Goal: Book appointment/travel/reservation

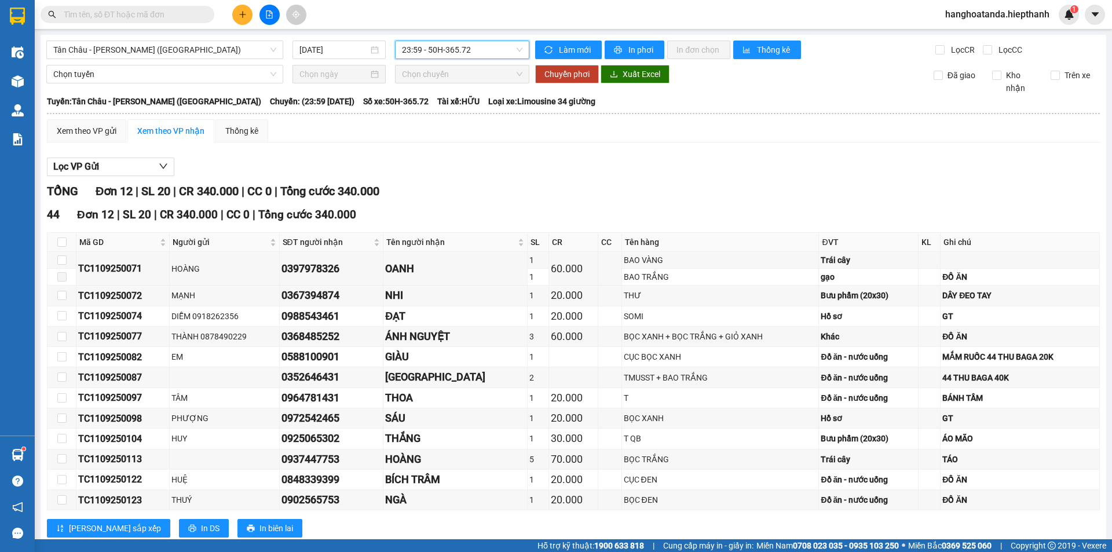
scroll to position [31, 0]
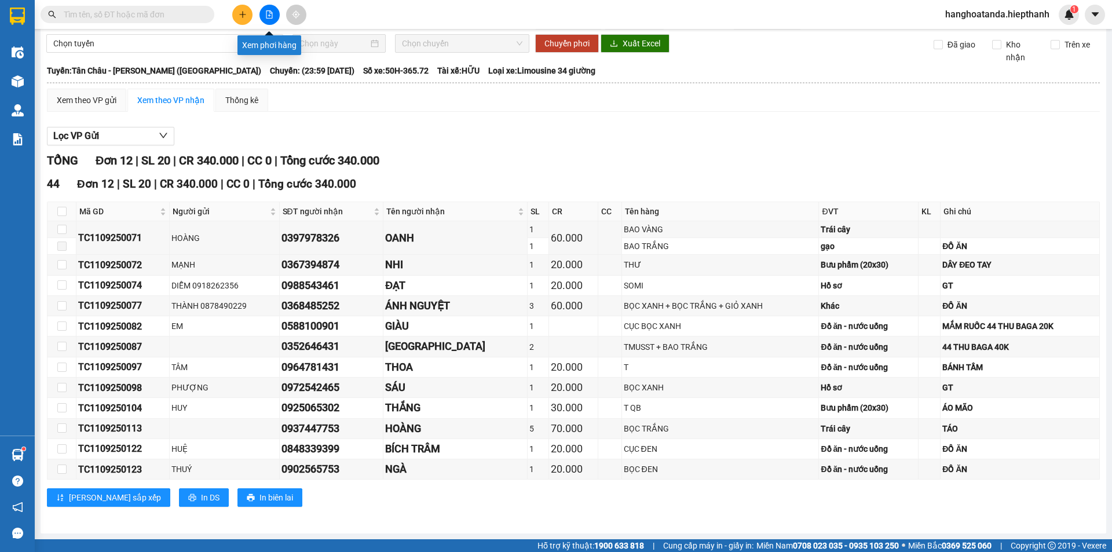
click at [272, 11] on icon "file-add" at bounding box center [269, 14] width 8 height 8
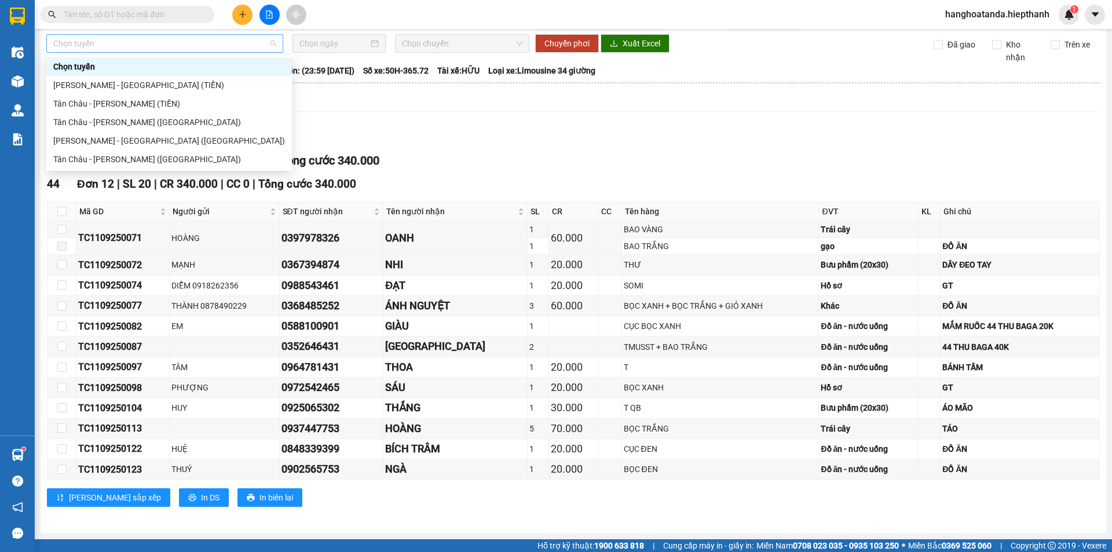
click at [180, 45] on span "Chọn tuyến" at bounding box center [164, 43] width 223 height 17
click at [127, 155] on div "Tân Châu - [PERSON_NAME] ([GEOGRAPHIC_DATA])" at bounding box center [169, 159] width 232 height 13
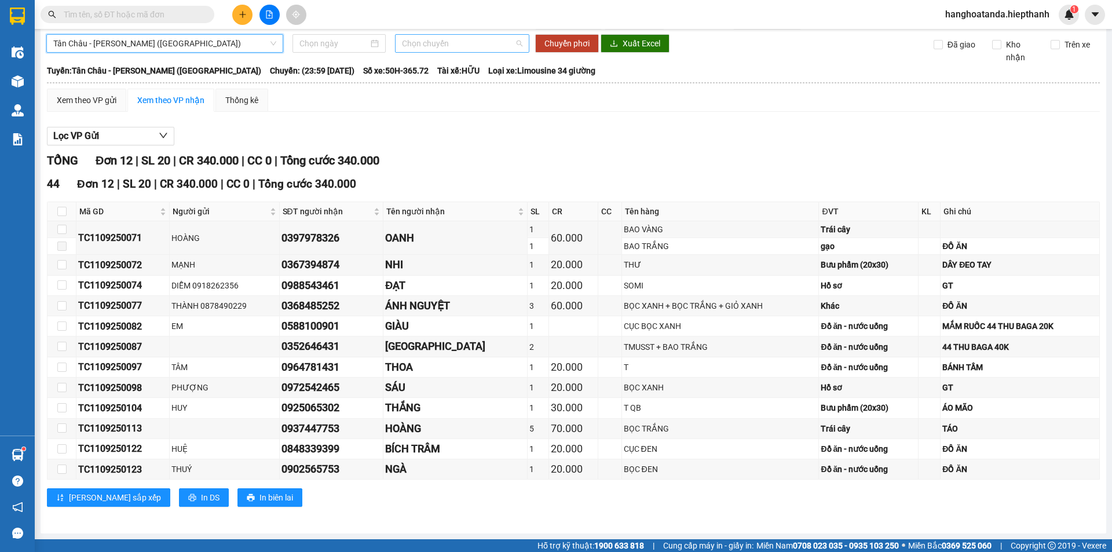
click at [469, 45] on span "Chọn chuyến" at bounding box center [462, 43] width 120 height 17
click at [451, 63] on div "Chọn chuyến" at bounding box center [444, 66] width 90 height 13
click at [432, 45] on span "Chọn chuyến" at bounding box center [462, 43] width 120 height 17
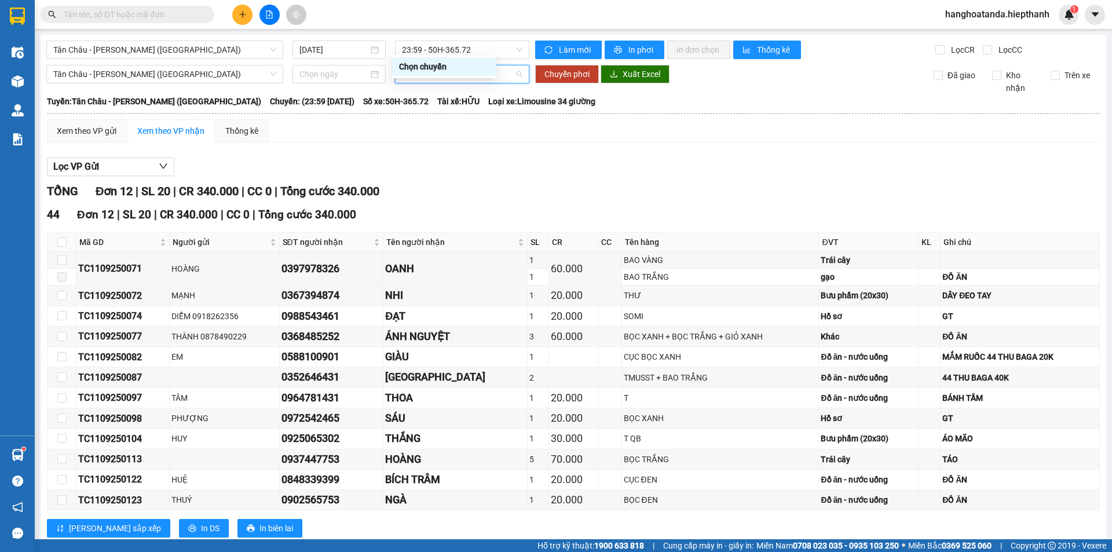
click at [427, 65] on div "Chọn chuyến" at bounding box center [444, 66] width 90 height 13
click at [60, 75] on span "Tân Châu - [PERSON_NAME] ([GEOGRAPHIC_DATA])" at bounding box center [164, 73] width 223 height 17
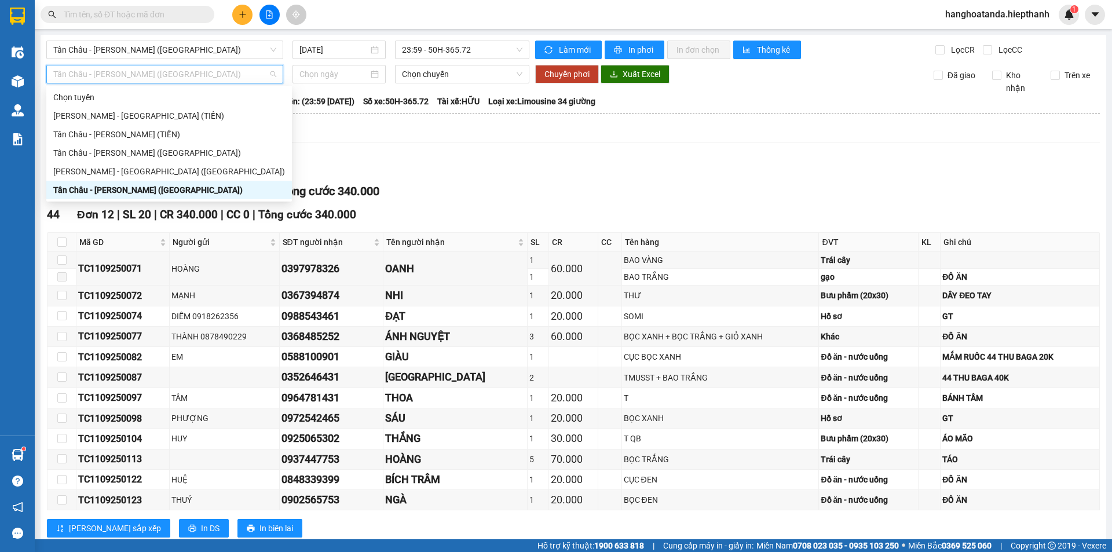
click at [120, 183] on div "Tân Châu - [PERSON_NAME] ([GEOGRAPHIC_DATA])" at bounding box center [169, 190] width 246 height 19
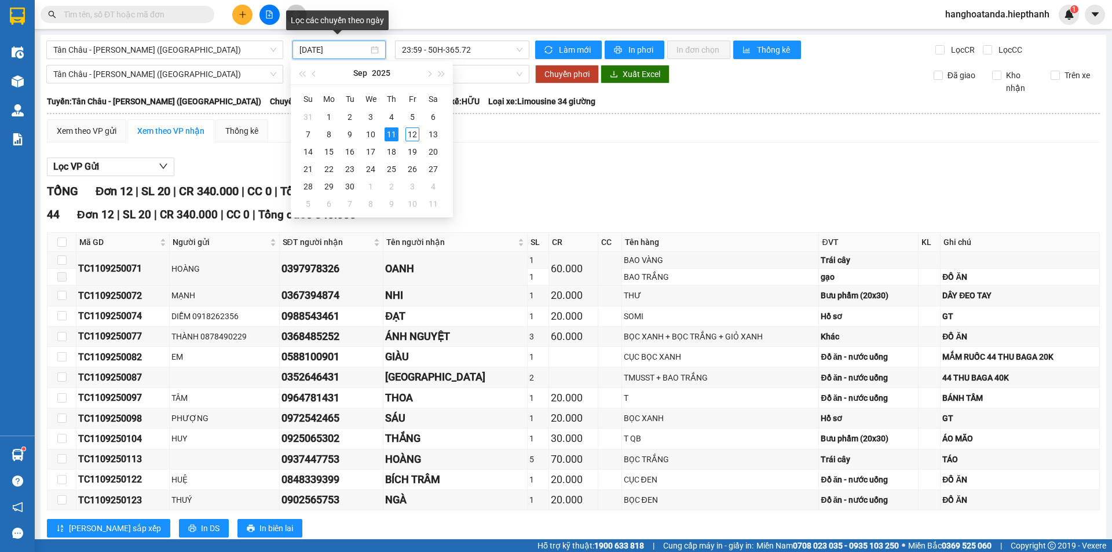
click at [330, 49] on input "[DATE]" at bounding box center [334, 49] width 69 height 13
type input "[DATE]"
click at [391, 132] on div "11" at bounding box center [392, 134] width 14 height 14
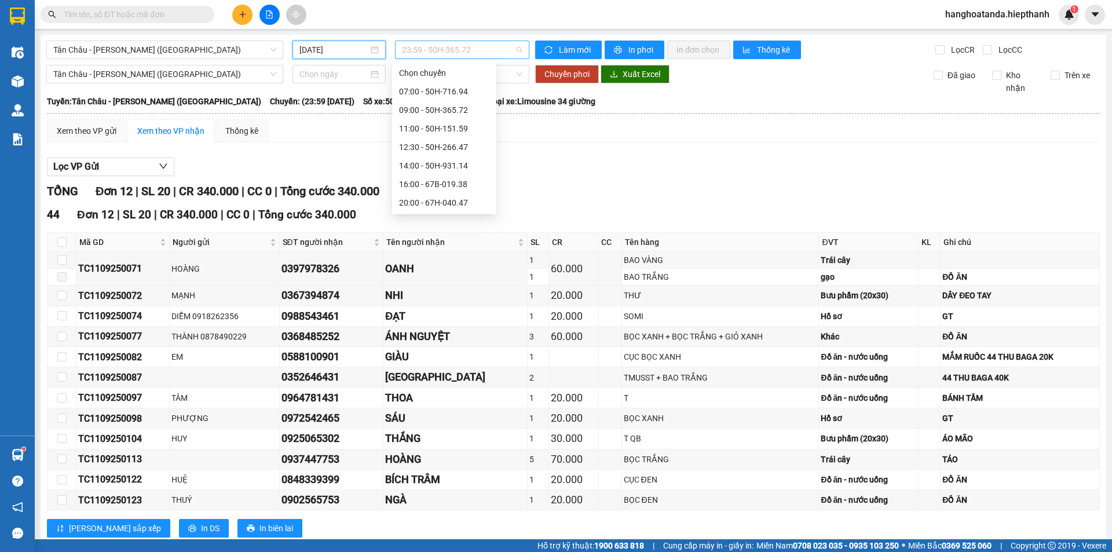
click at [456, 43] on span "23:59 - 50H-365.72" at bounding box center [462, 49] width 120 height 17
click at [425, 212] on div "22:00 - 50H-648.73" at bounding box center [444, 221] width 104 height 19
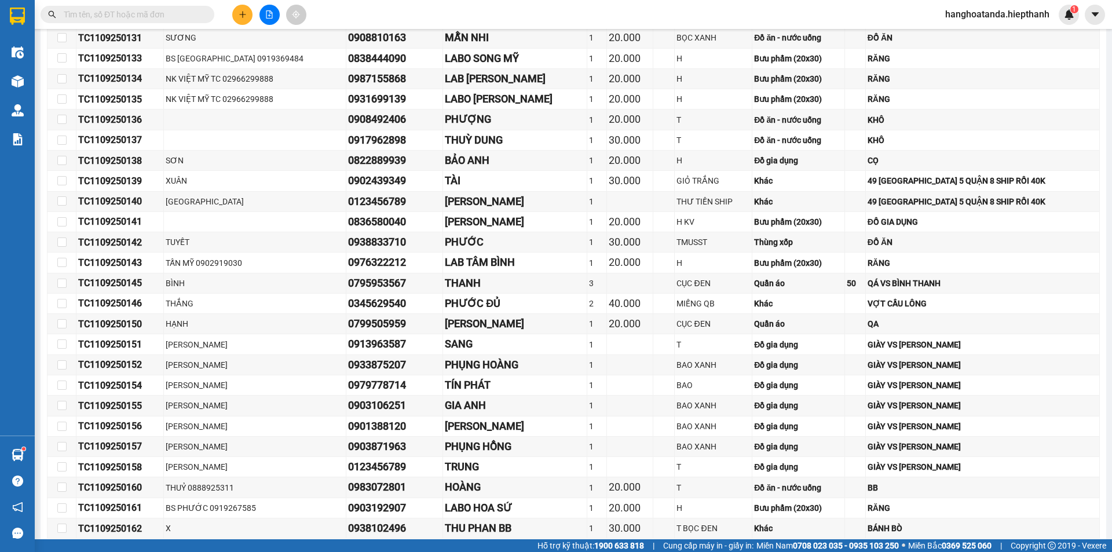
scroll to position [283, 0]
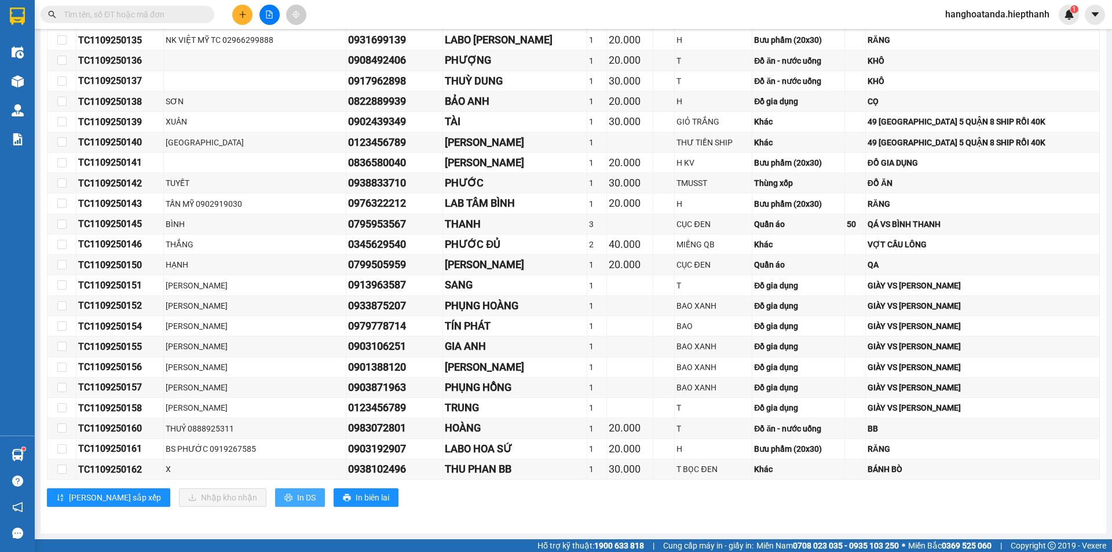
drag, startPoint x: 249, startPoint y: 492, endPoint x: 255, endPoint y: 487, distance: 8.2
click at [297, 492] on span "In DS" at bounding box center [306, 497] width 19 height 13
